Goal: Information Seeking & Learning: Check status

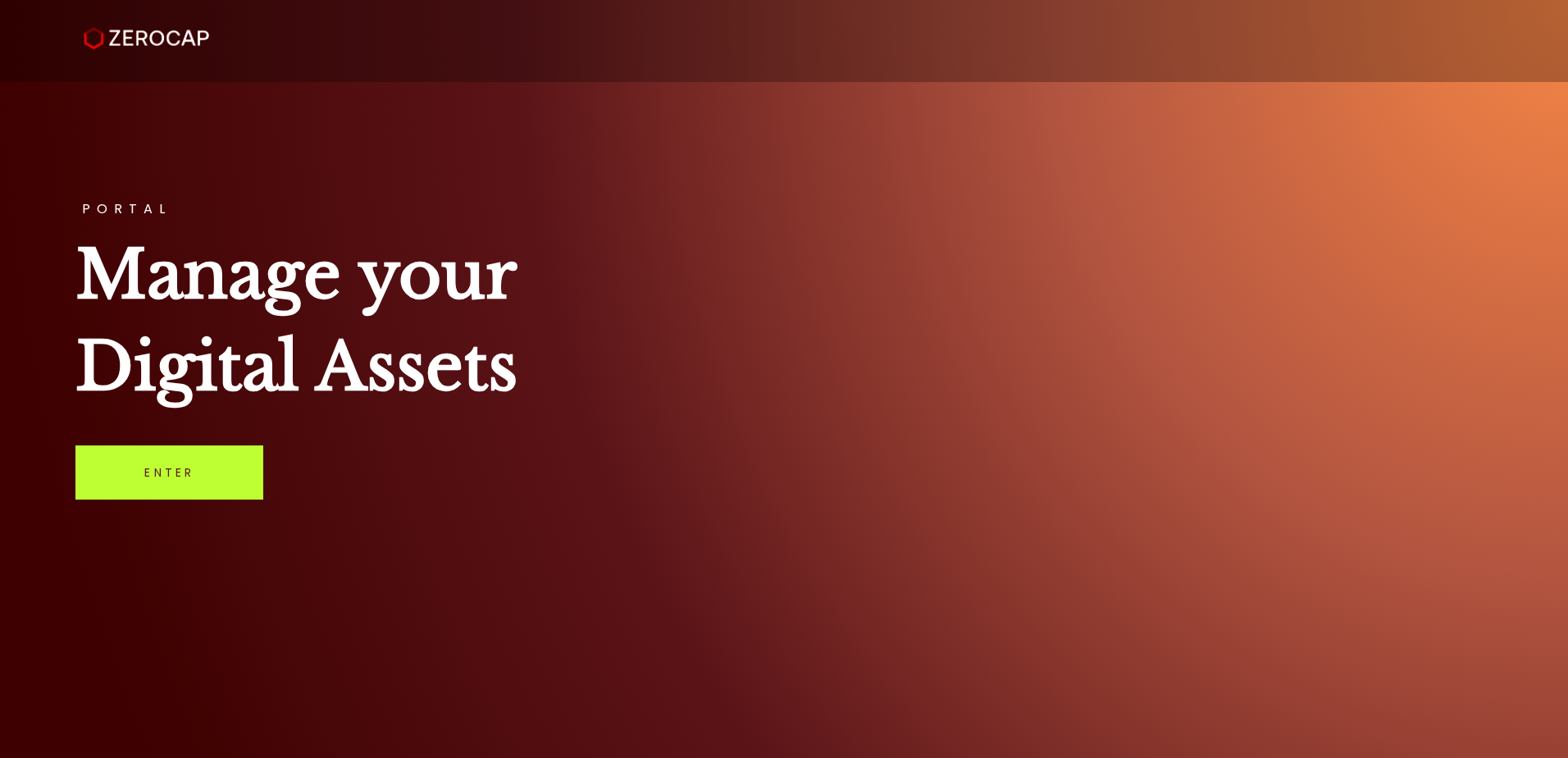
click at [115, 467] on link "Enter" at bounding box center [169, 473] width 188 height 54
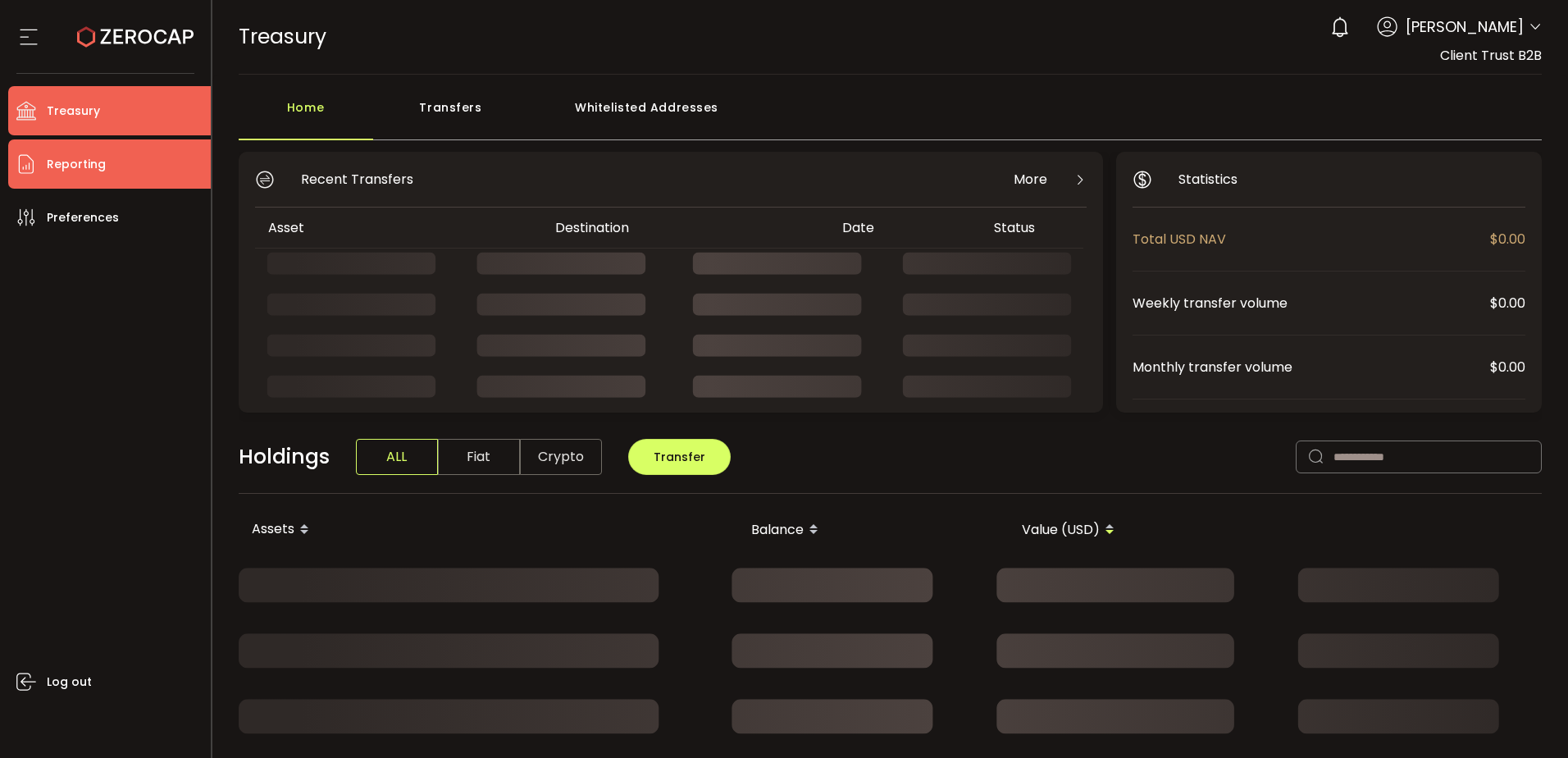
click at [133, 173] on li "Reporting" at bounding box center [110, 164] width 203 height 49
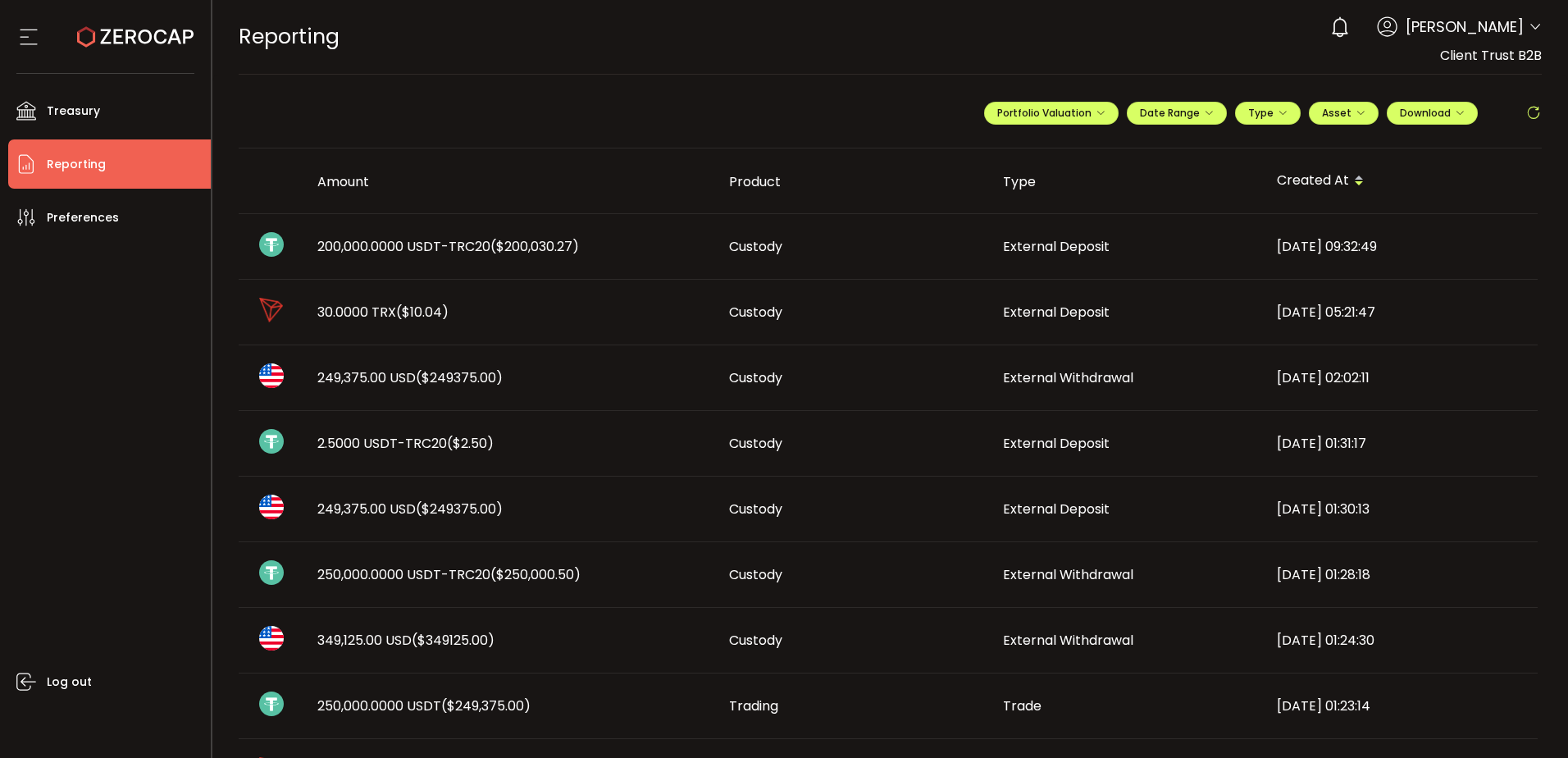
click at [608, 240] on div "200,000.0000 USDT-TRC20 ($200,030.27)" at bounding box center [510, 247] width 412 height 19
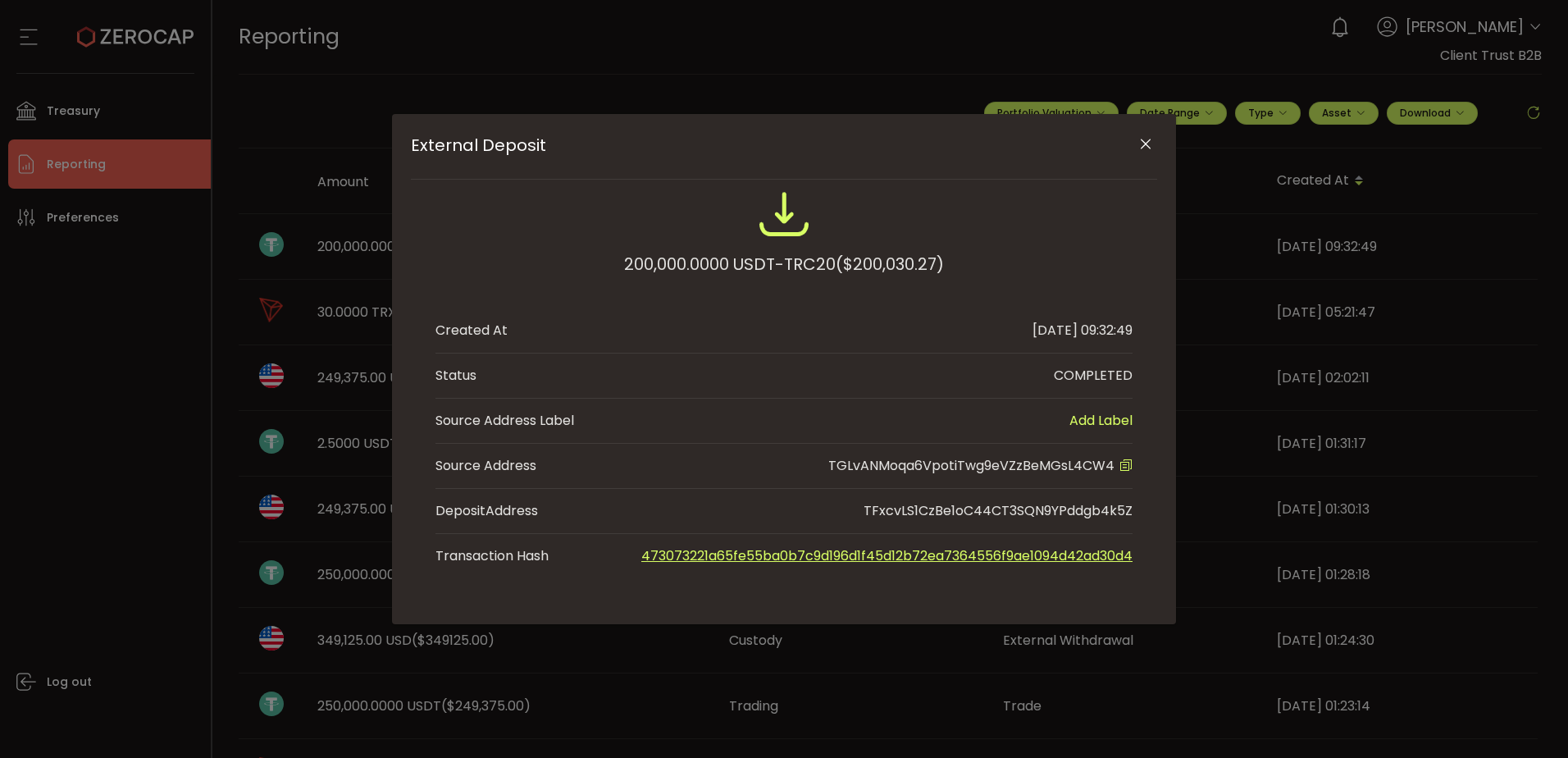
click at [1042, 464] on span "TGLvANMoqa6VpotiTwg9eVZzBeMGsL4CW4" at bounding box center [971, 466] width 286 height 19
copy span "TGLvANMoqa6VpotiTwg9eVZzBeMGsL4CW4"
click at [85, 387] on div "External Deposit 200,000.0000 USDT-TRC20 ($200,030.27) Created At 2025-09-11 09…" at bounding box center [784, 379] width 1568 height 758
click at [1148, 147] on icon "Close" at bounding box center [1146, 144] width 16 height 16
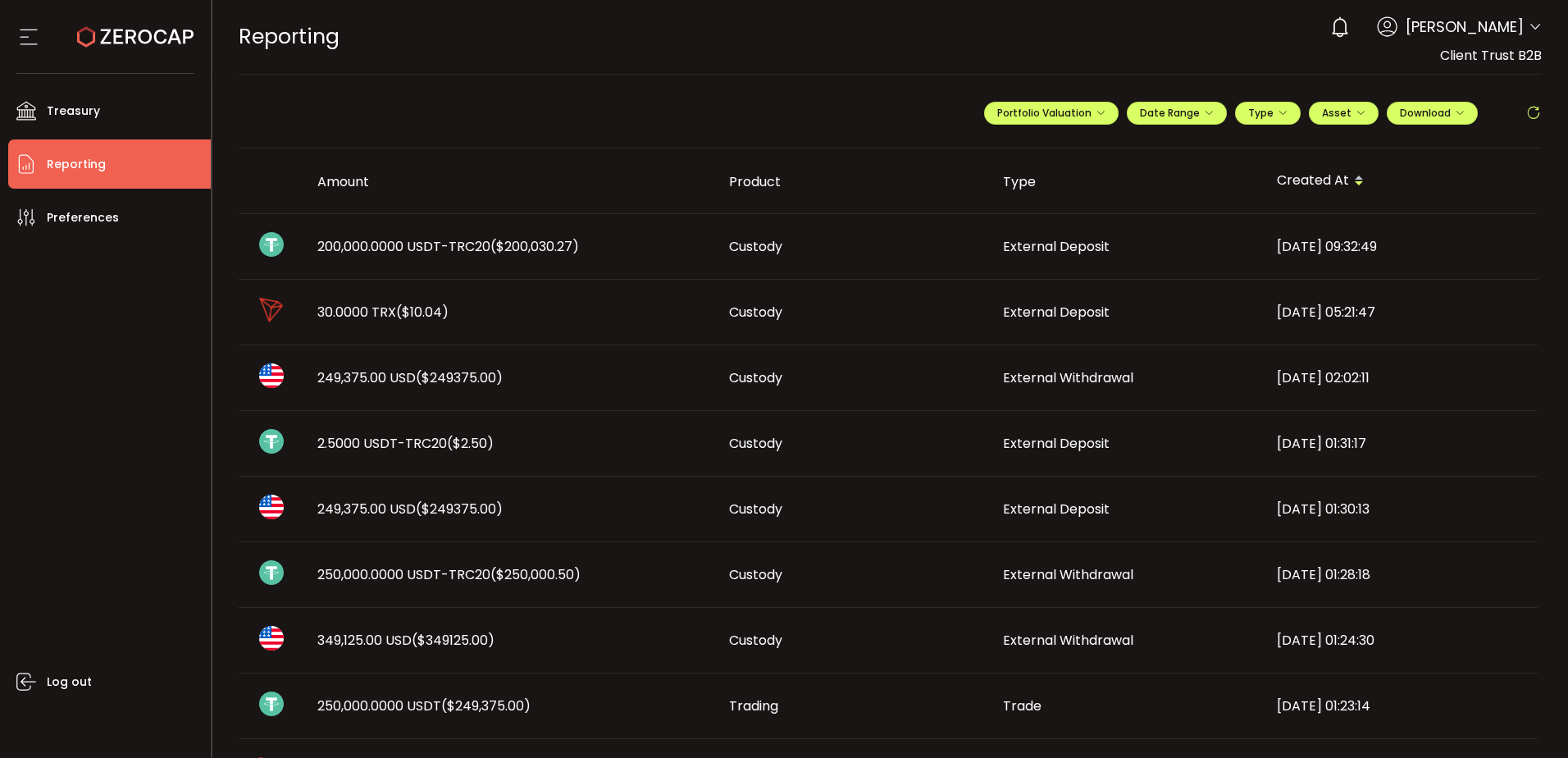
click at [120, 142] on li "Reporting" at bounding box center [110, 164] width 203 height 49
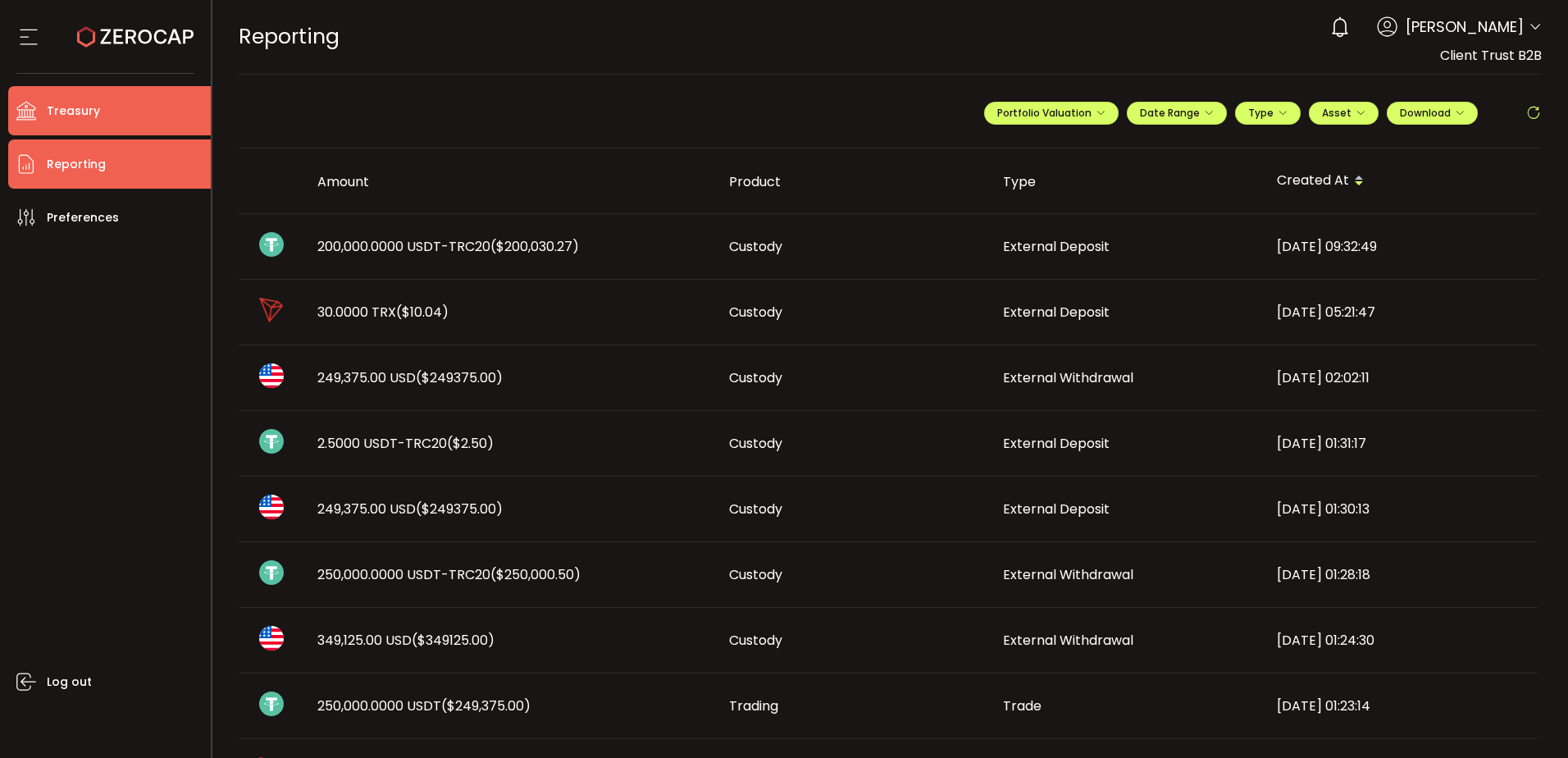
click at [101, 113] on li "Treasury" at bounding box center [110, 110] width 203 height 49
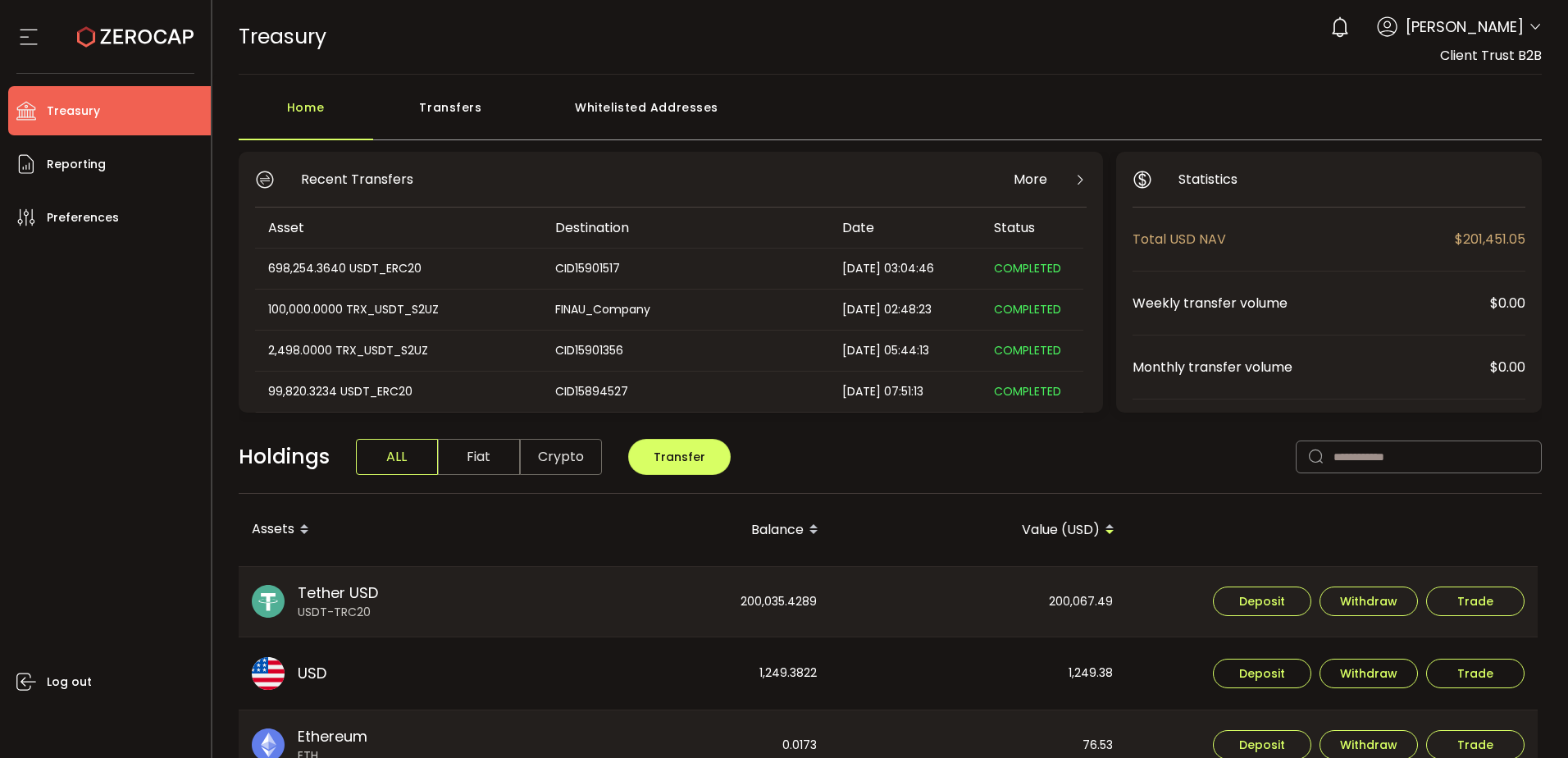
click at [637, 113] on div "Whitelisted Addresses" at bounding box center [647, 115] width 236 height 49
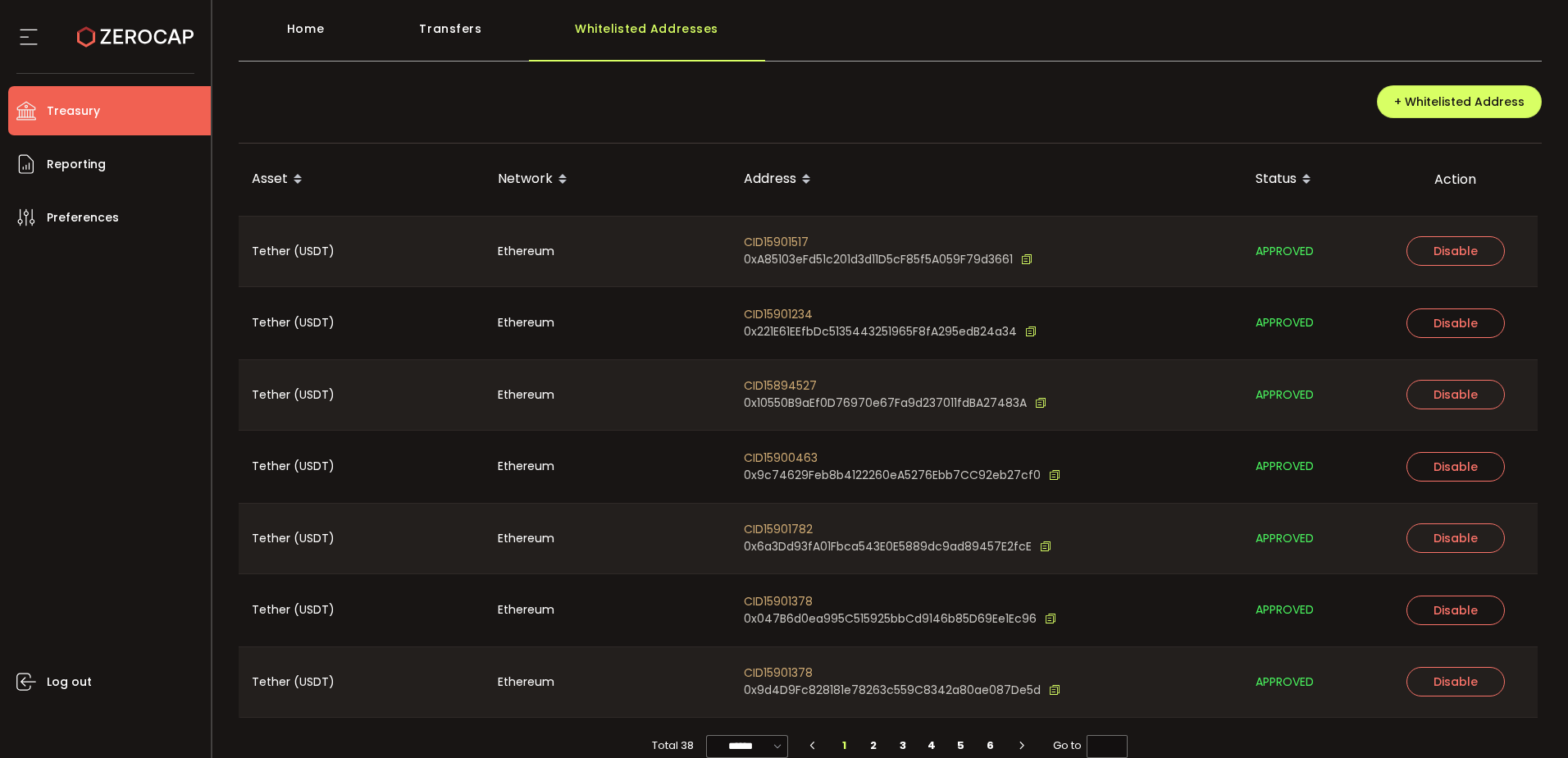
scroll to position [103, 0]
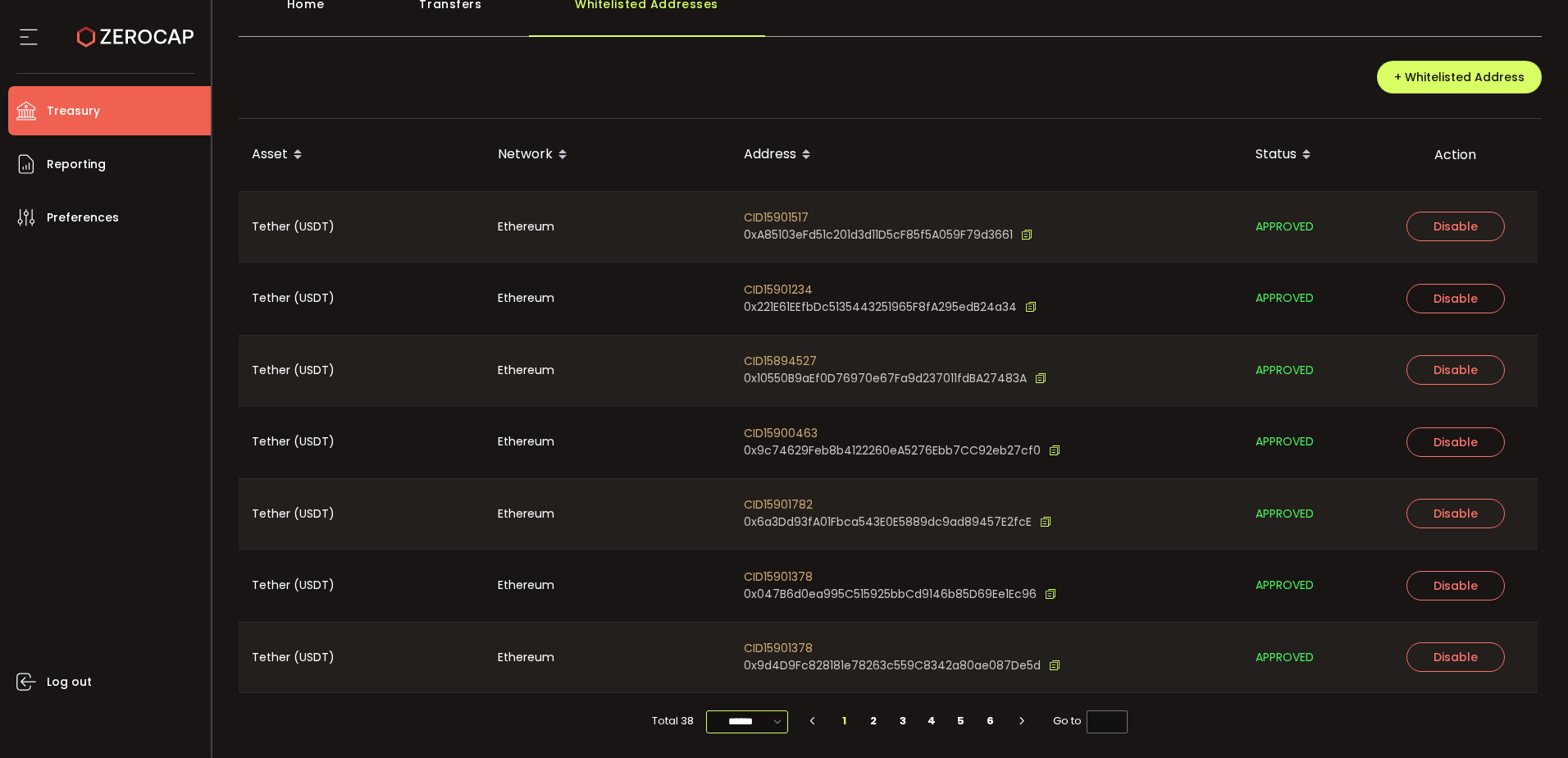
click at [706, 715] on input "******" at bounding box center [746, 722] width 82 height 23
click at [727, 683] on span "100/page" at bounding box center [746, 681] width 53 height 16
type input "********"
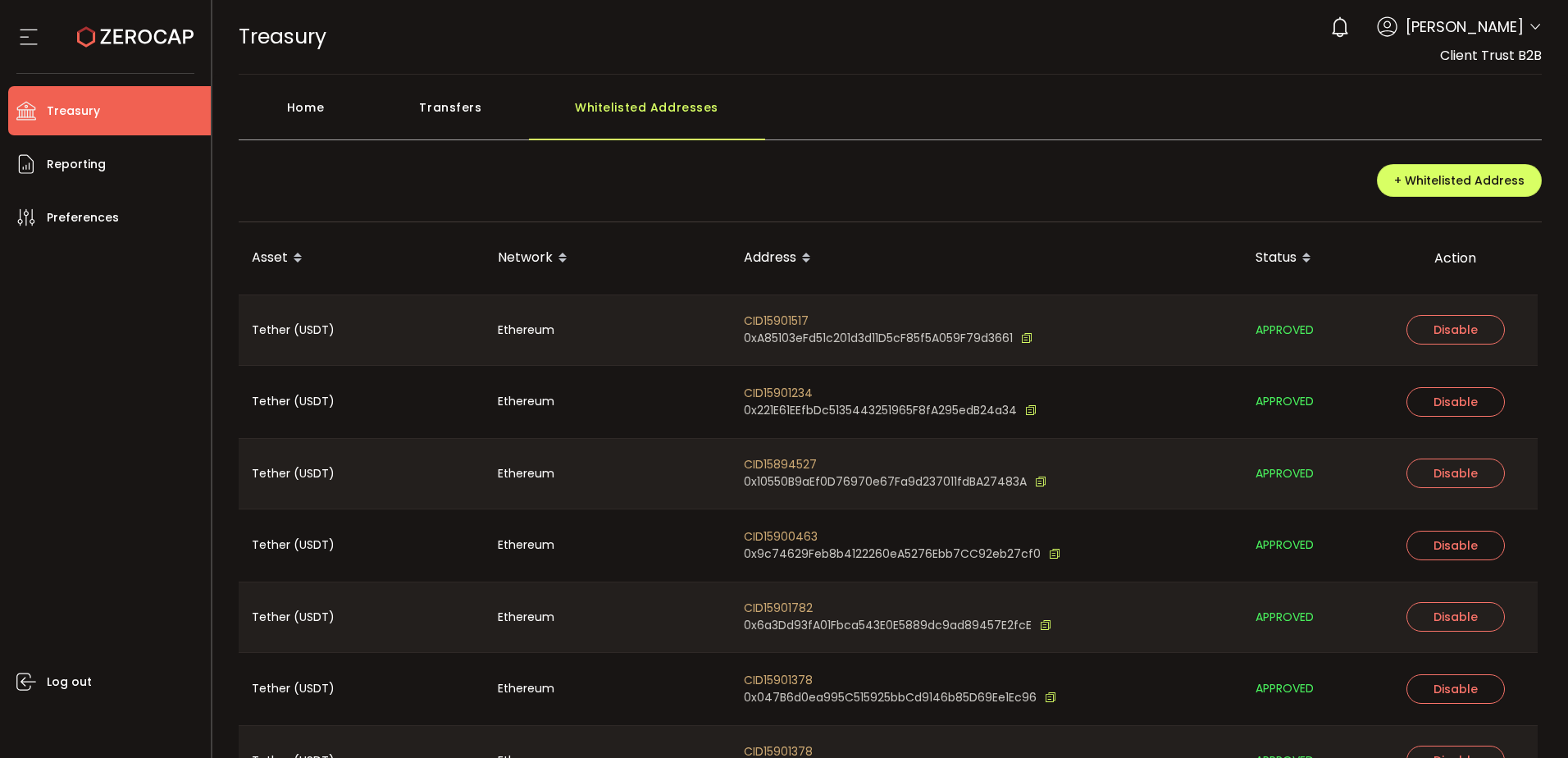
scroll to position [2257, 0]
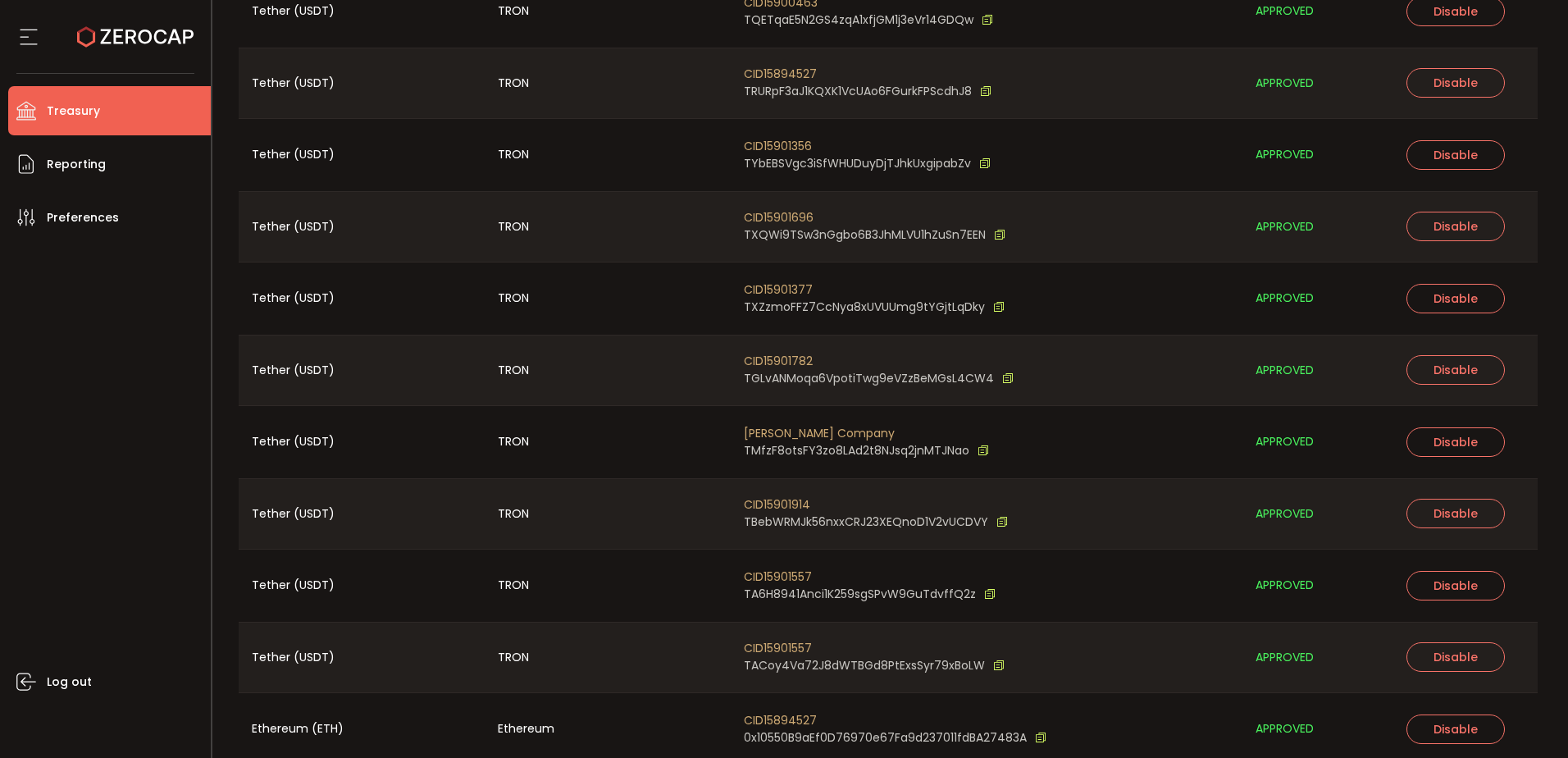
click at [785, 363] on span "CID15901782" at bounding box center [879, 362] width 270 height 17
copy span "CID15901782"
click at [1005, 382] on icon at bounding box center [1008, 379] width 12 height 17
click at [84, 154] on span "Reporting" at bounding box center [75, 164] width 59 height 24
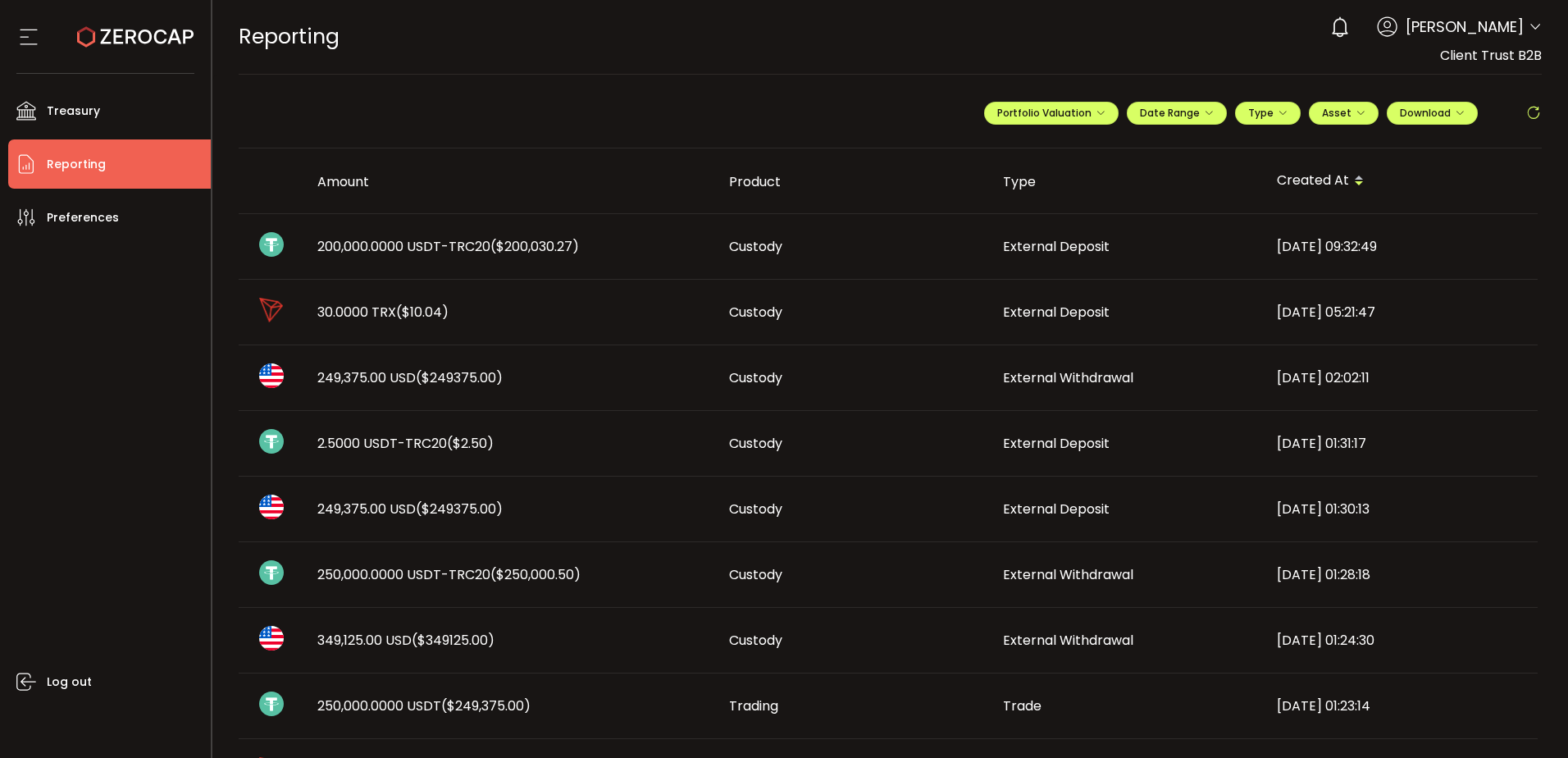
click at [448, 253] on span "200,000.0000 USDT-TRC20 ($200,030.27)" at bounding box center [447, 247] width 261 height 19
